Goal: Register for event/course

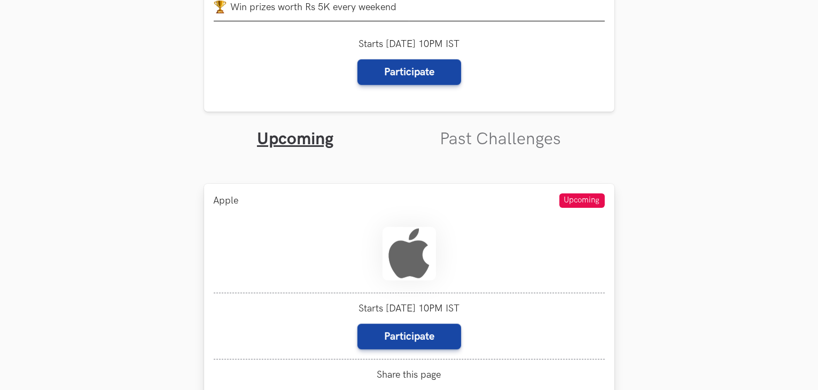
scroll to position [374, 0]
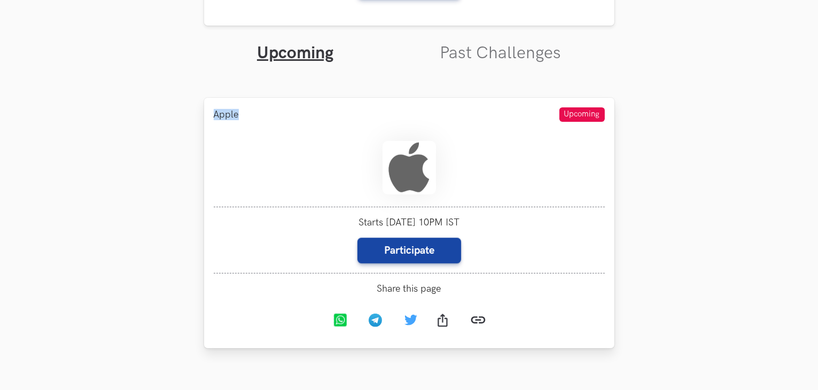
drag, startPoint x: 188, startPoint y: 114, endPoint x: 277, endPoint y: 120, distance: 88.9
click at [277, 120] on section "Upcoming Weekend Hackathons One screen, one product, one weekend Use your desig…" at bounding box center [409, 227] width 818 height 1128
click at [277, 120] on div "Apple Upcoming" at bounding box center [409, 114] width 391 height 14
drag, startPoint x: 245, startPoint y: 116, endPoint x: 197, endPoint y: 112, distance: 48.8
click at [197, 112] on section "Upcoming Weekend Hackathons One screen, one product, one weekend Use your desig…" at bounding box center [409, 227] width 818 height 1128
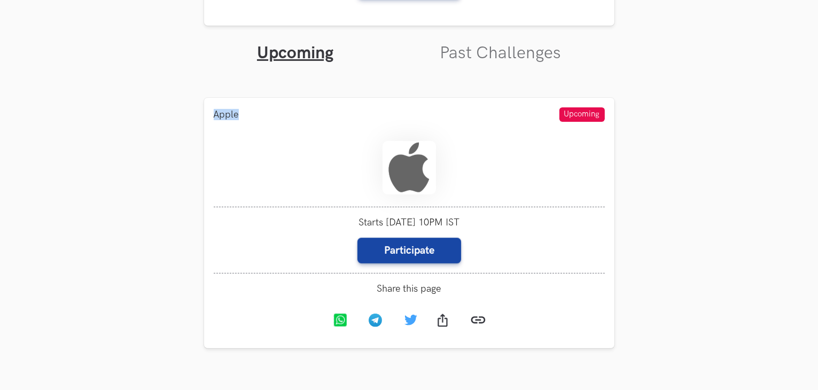
click at [197, 112] on section "Upcoming Weekend Hackathons One screen, one product, one weekend Use your desig…" at bounding box center [409, 227] width 818 height 1128
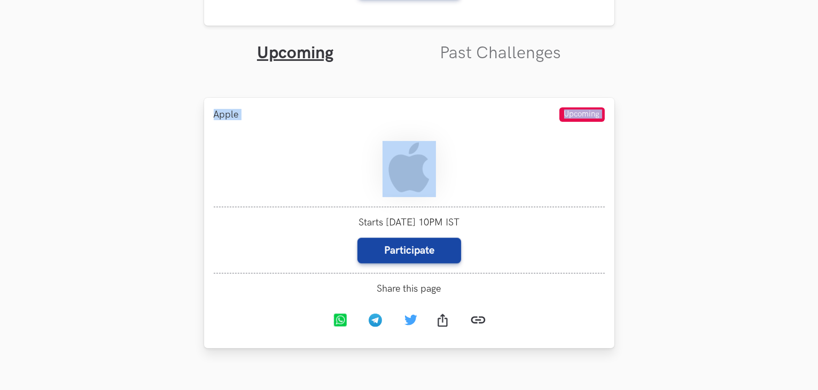
drag, startPoint x: 197, startPoint y: 112, endPoint x: 252, endPoint y: 133, distance: 59.6
click at [252, 133] on section "Upcoming Weekend Hackathons One screen, one product, one weekend Use your desig…" at bounding box center [409, 227] width 818 height 1128
click at [252, 133] on div at bounding box center [409, 169] width 391 height 76
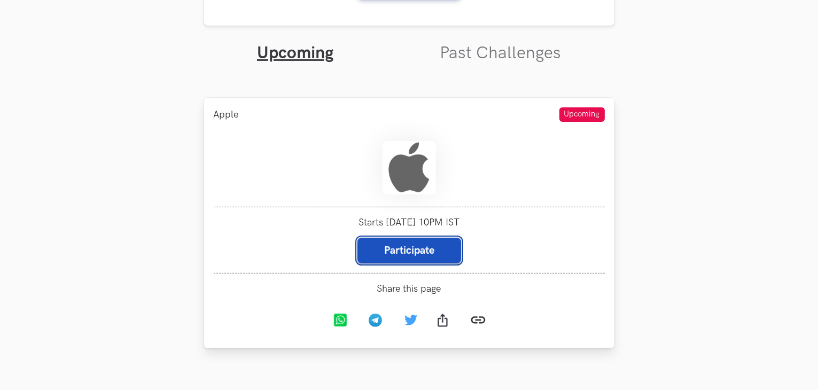
click at [404, 248] on button "Participate" at bounding box center [410, 251] width 104 height 26
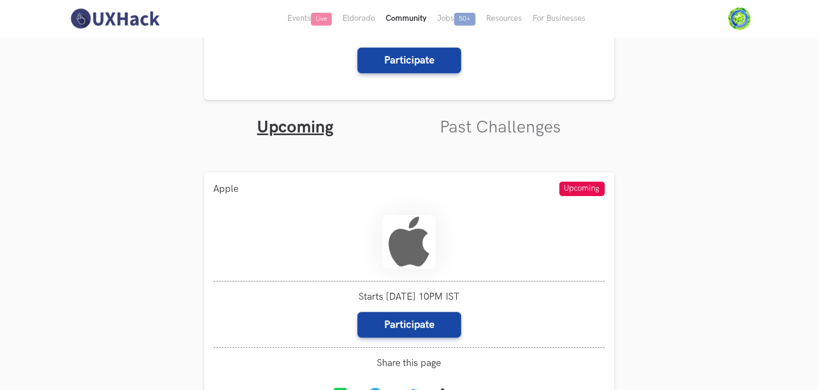
scroll to position [214, 0]
